Goal: Task Accomplishment & Management: Manage account settings

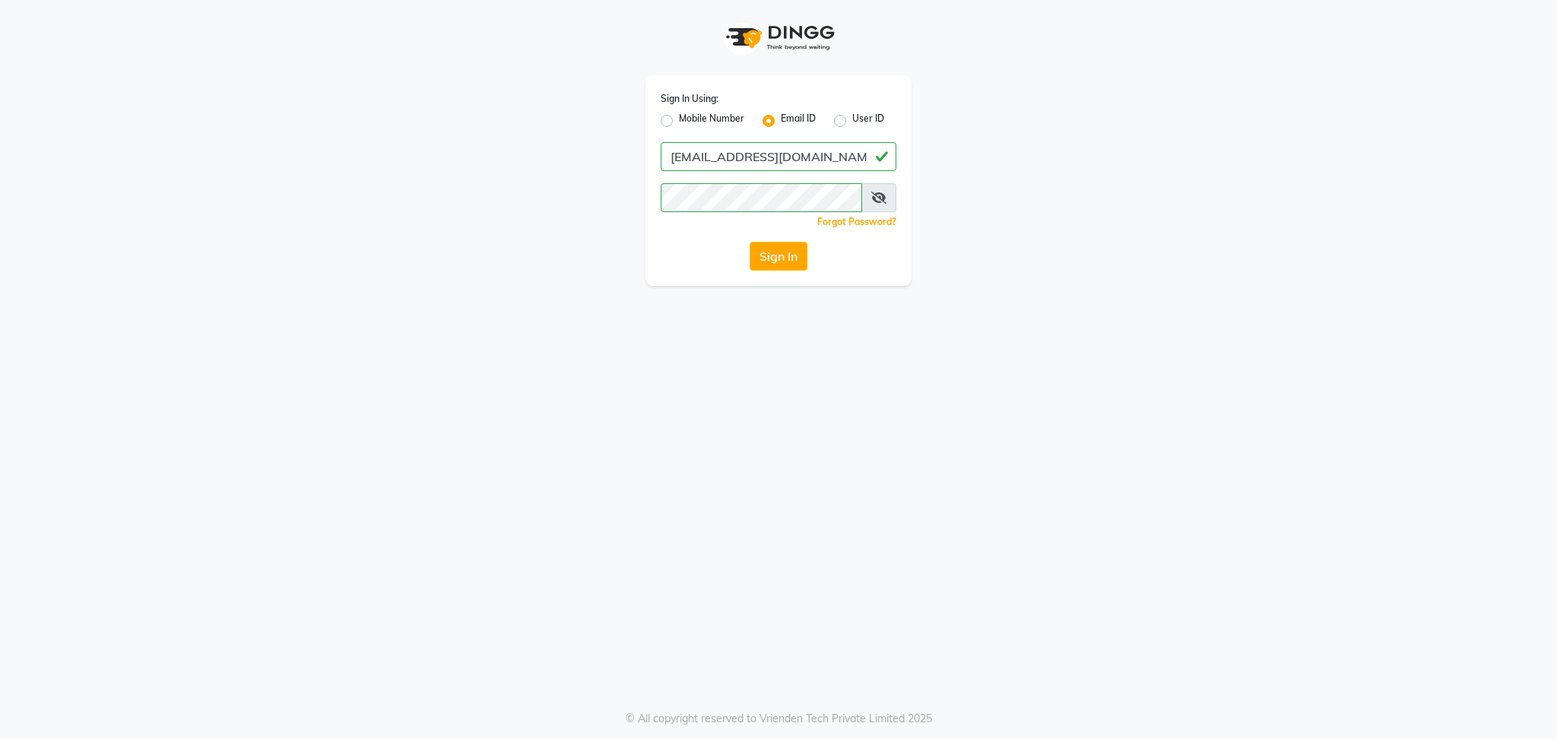
click at [885, 201] on icon at bounding box center [878, 198] width 15 height 12
click at [750, 242] on button "Sign In" at bounding box center [779, 256] width 58 height 29
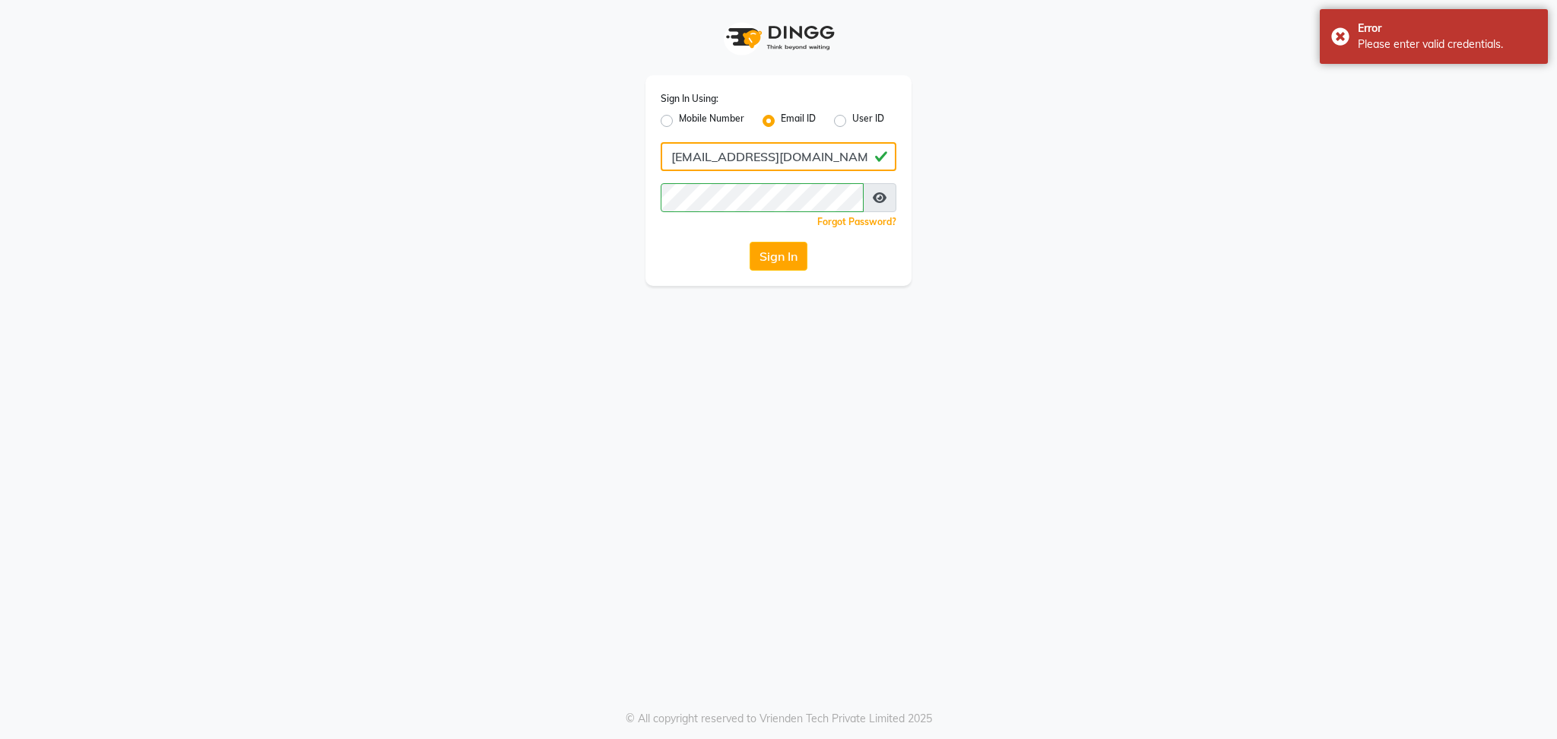
click at [806, 158] on input "[EMAIL_ADDRESS][DOMAIN_NAME]" at bounding box center [779, 156] width 236 height 29
click at [772, 274] on div "Sign In Using: Mobile Number Email ID User ID [EMAIL_ADDRESS][DOMAIN_NAME] Reme…" at bounding box center [778, 180] width 266 height 211
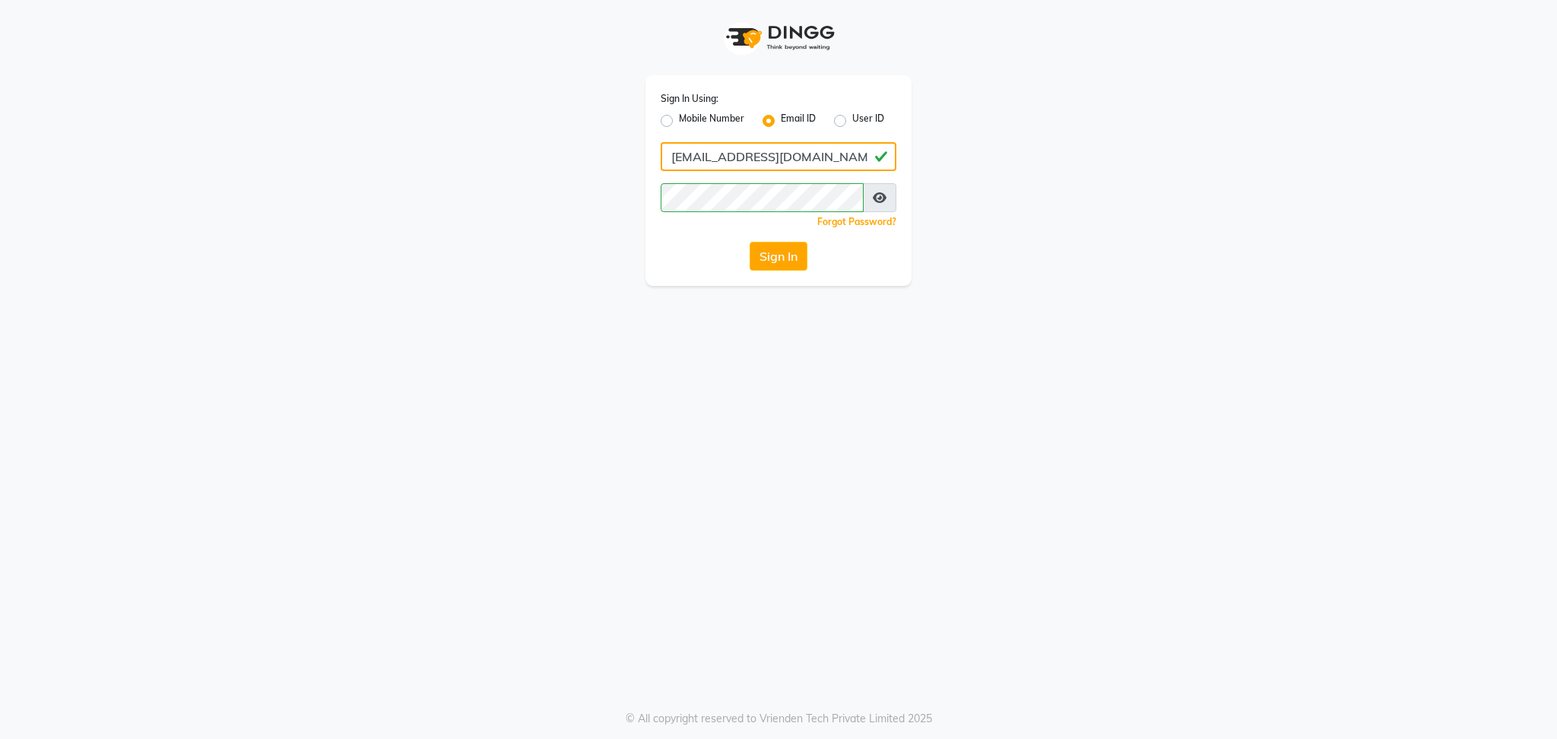
click at [670, 164] on input "[EMAIL_ADDRESS][DOMAIN_NAME]" at bounding box center [779, 156] width 236 height 29
type input "[EMAIL_ADDRESS][DOMAIN_NAME]"
click at [858, 158] on input "[EMAIL_ADDRESS][DOMAIN_NAME]" at bounding box center [779, 156] width 236 height 29
click at [991, 137] on div "Sign In Using: Mobile Number Email ID User ID [EMAIL_ADDRESS][DOMAIN_NAME] Reme…" at bounding box center [778, 143] width 867 height 286
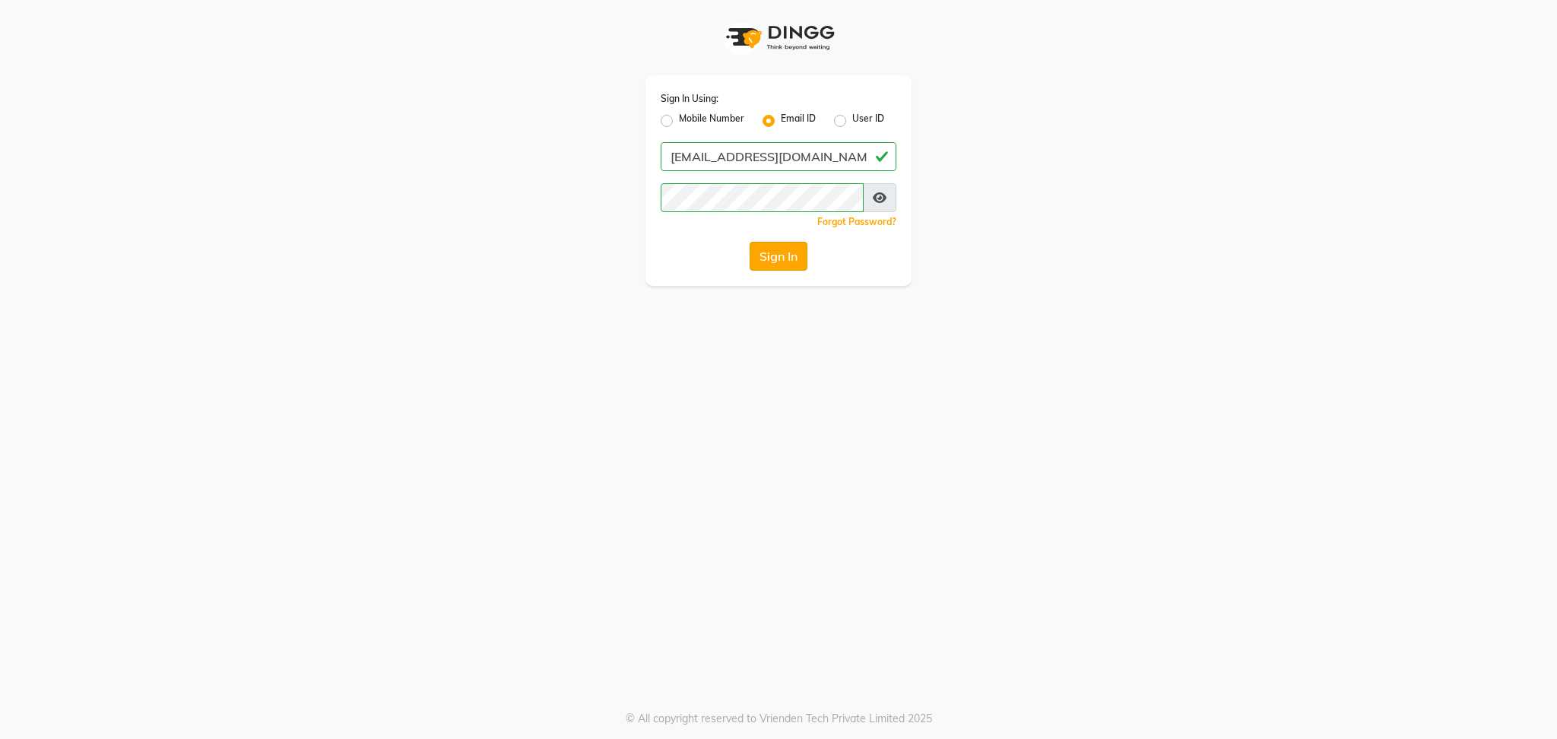
click at [781, 249] on button "Sign In" at bounding box center [779, 256] width 58 height 29
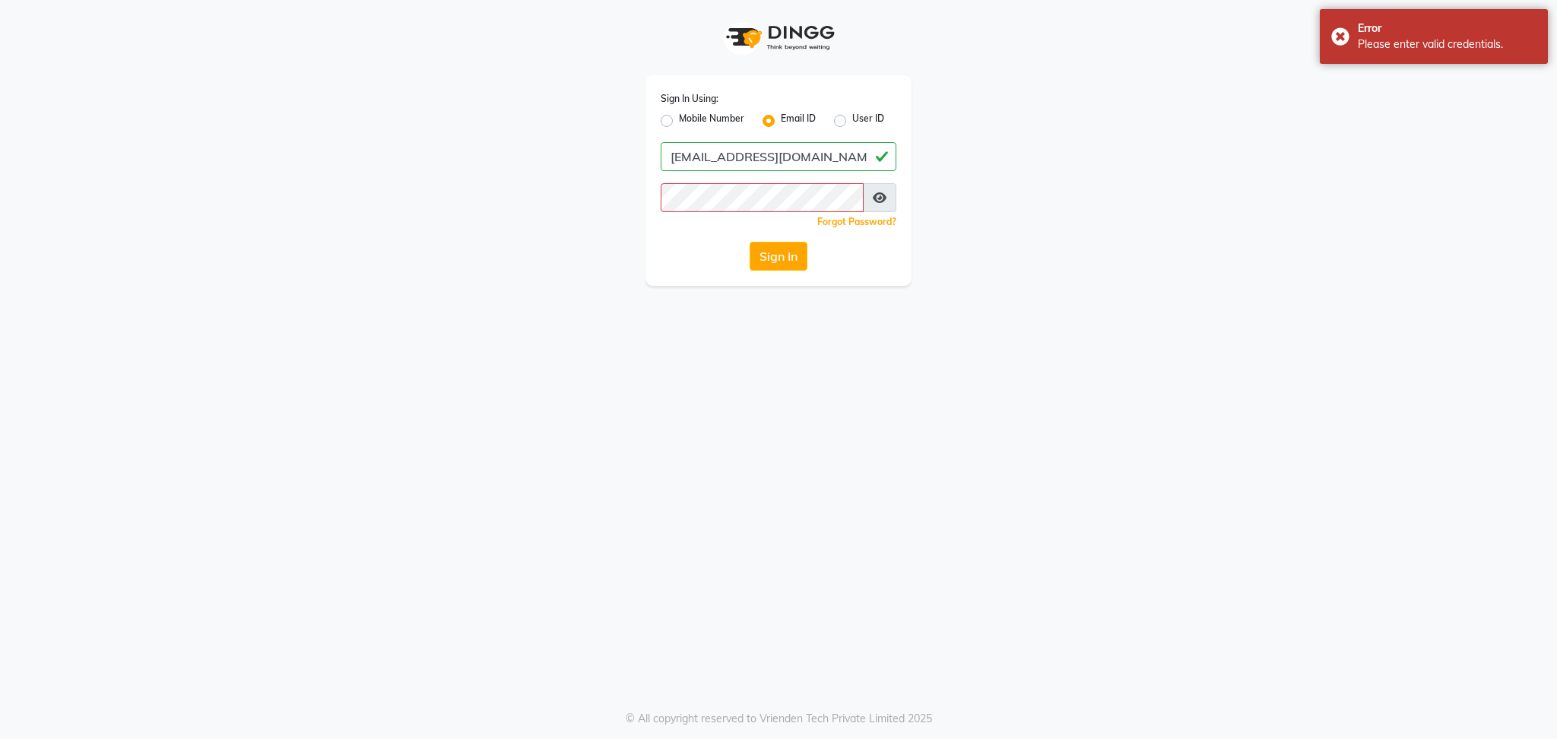
click at [1150, 83] on div "Sign In Using: Mobile Number Email ID User ID [EMAIL_ADDRESS][DOMAIN_NAME] Reme…" at bounding box center [778, 143] width 867 height 286
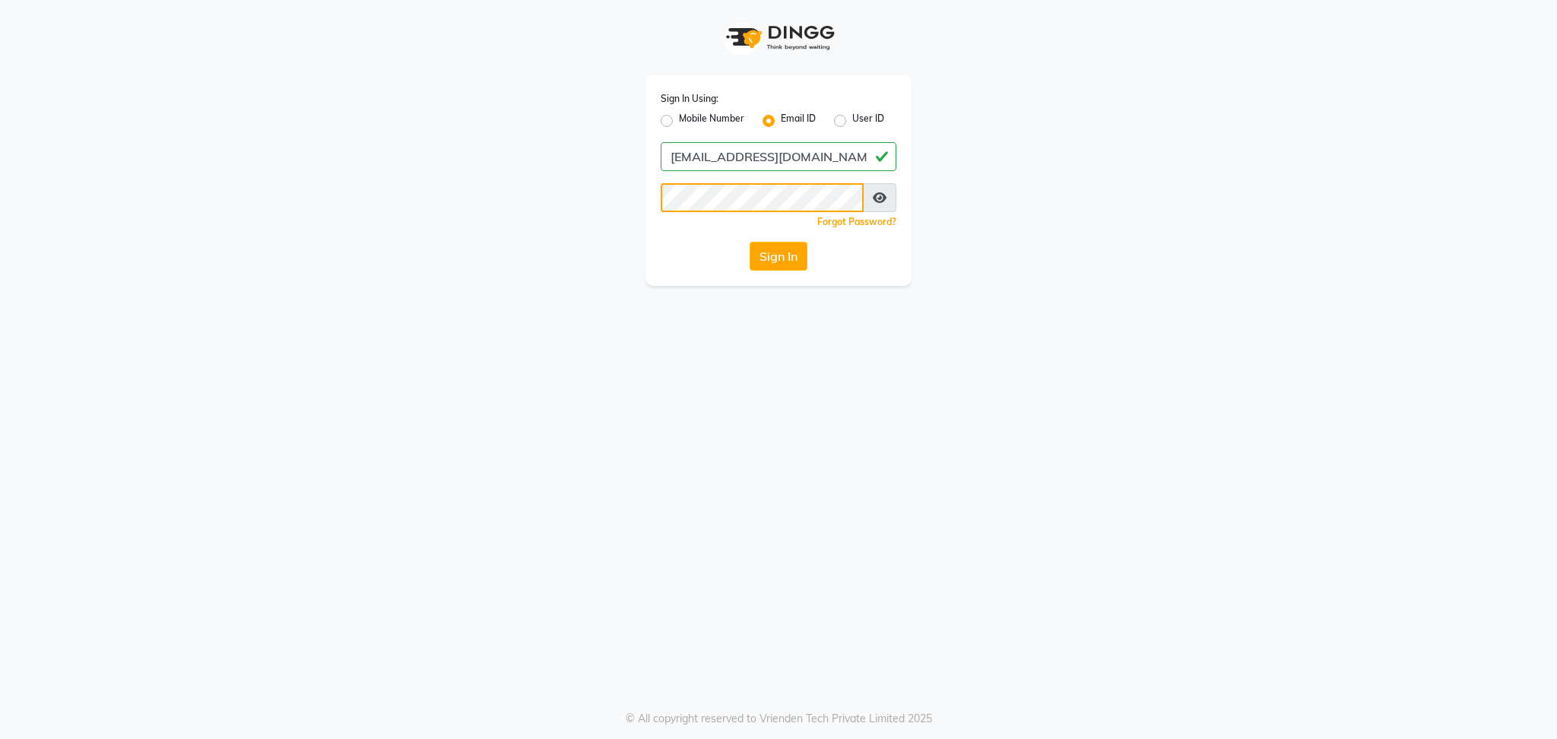
click at [750, 242] on button "Sign In" at bounding box center [779, 256] width 58 height 29
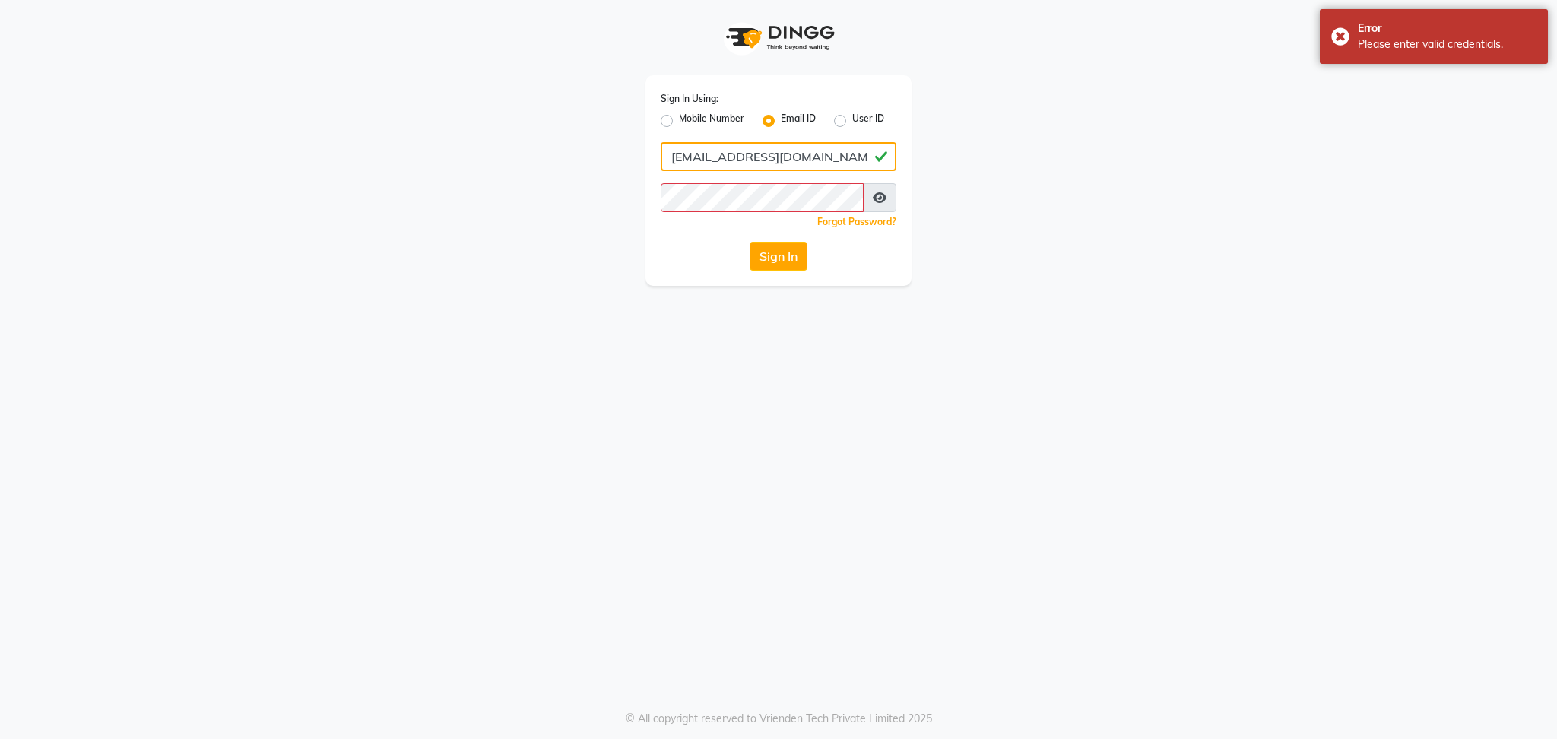
click at [841, 160] on input "[EMAIL_ADDRESS][DOMAIN_NAME]" at bounding box center [779, 156] width 236 height 29
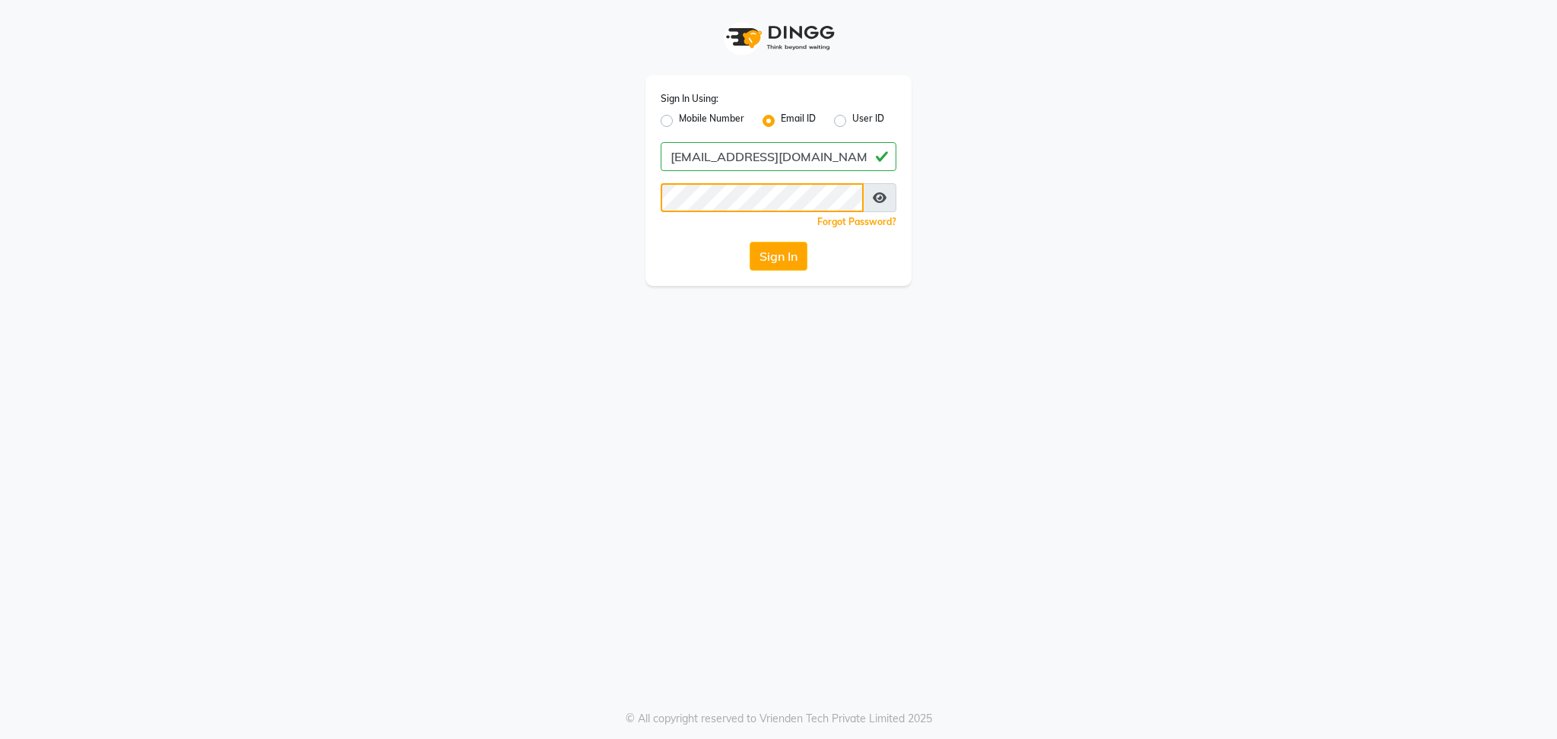
click at [750, 242] on button "Sign In" at bounding box center [779, 256] width 58 height 29
click at [980, 249] on div "Sign In Using: Mobile Number Email ID User ID [EMAIL_ADDRESS][DOMAIN_NAME] Reme…" at bounding box center [778, 143] width 867 height 286
click at [794, 157] on input "[EMAIL_ADDRESS][DOMAIN_NAME]" at bounding box center [779, 156] width 236 height 29
click at [852, 124] on label "User ID" at bounding box center [868, 121] width 32 height 18
click at [852, 122] on input "User ID" at bounding box center [857, 117] width 10 height 10
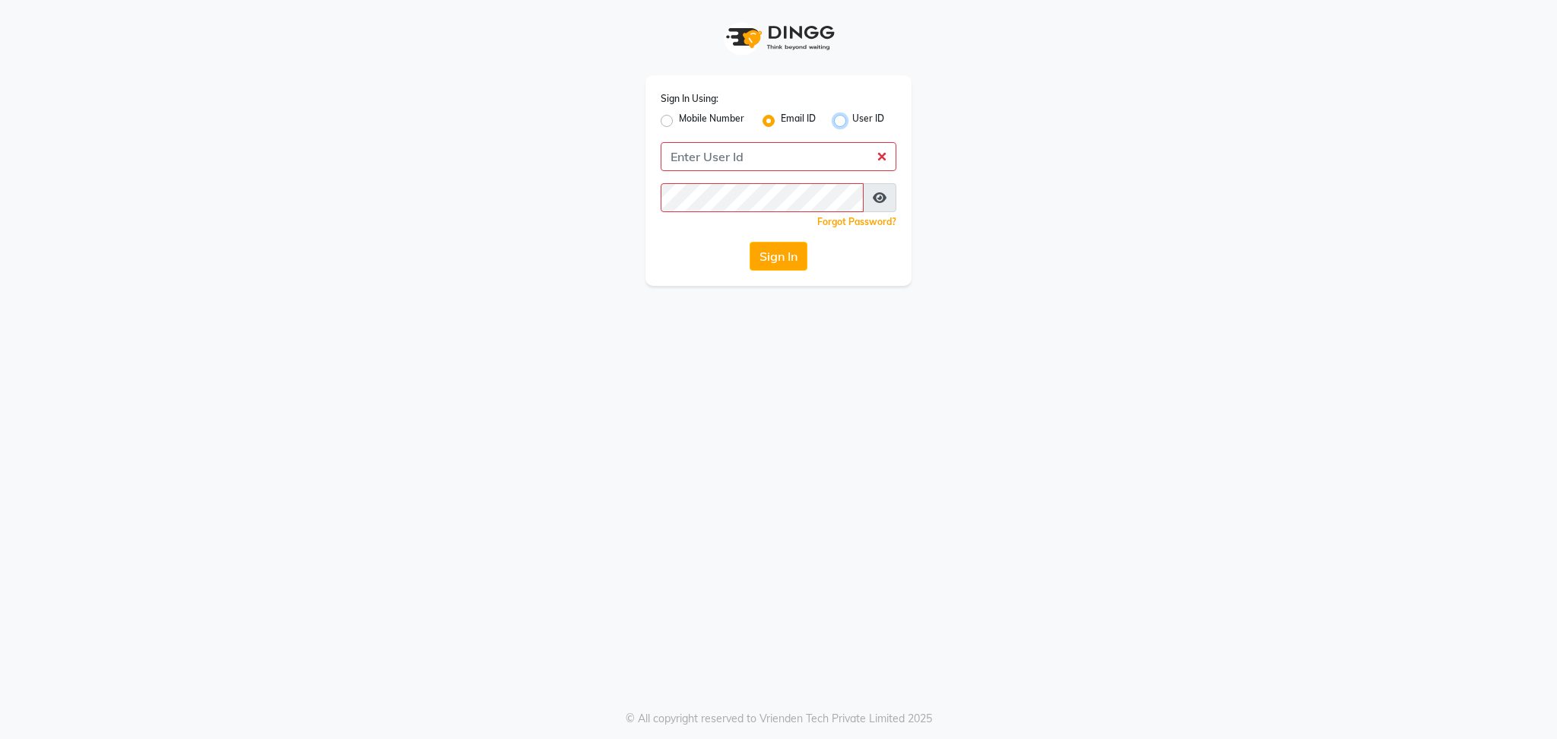
radio input "true"
radio input "false"
click at [769, 158] on input "Username" at bounding box center [779, 156] width 236 height 29
type input "sevensalon"
click at [764, 269] on button "Sign In" at bounding box center [779, 256] width 58 height 29
